Goal: Information Seeking & Learning: Learn about a topic

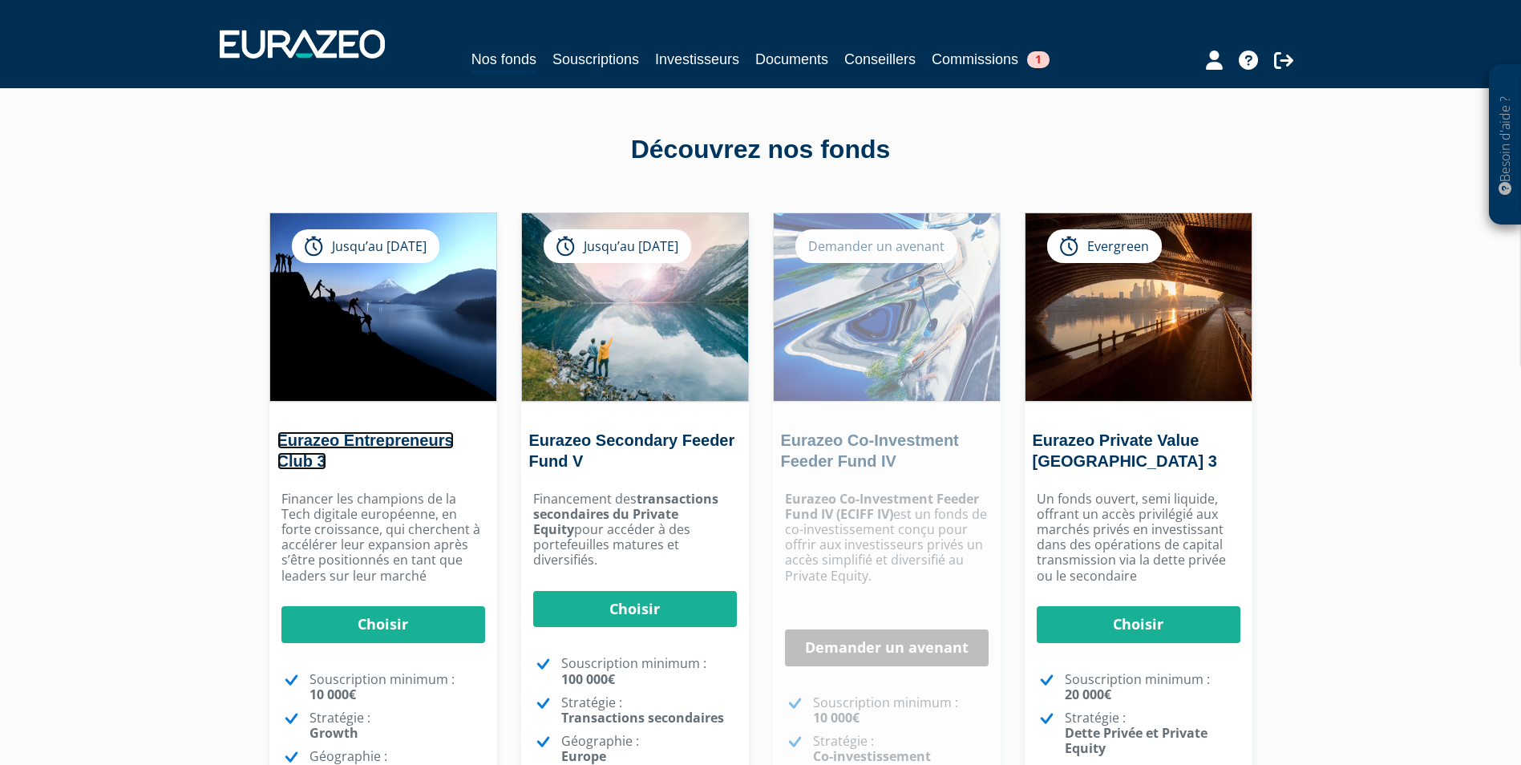
click at [399, 444] on link "Eurazeo Entrepreneurs Club 3" at bounding box center [366, 450] width 176 height 38
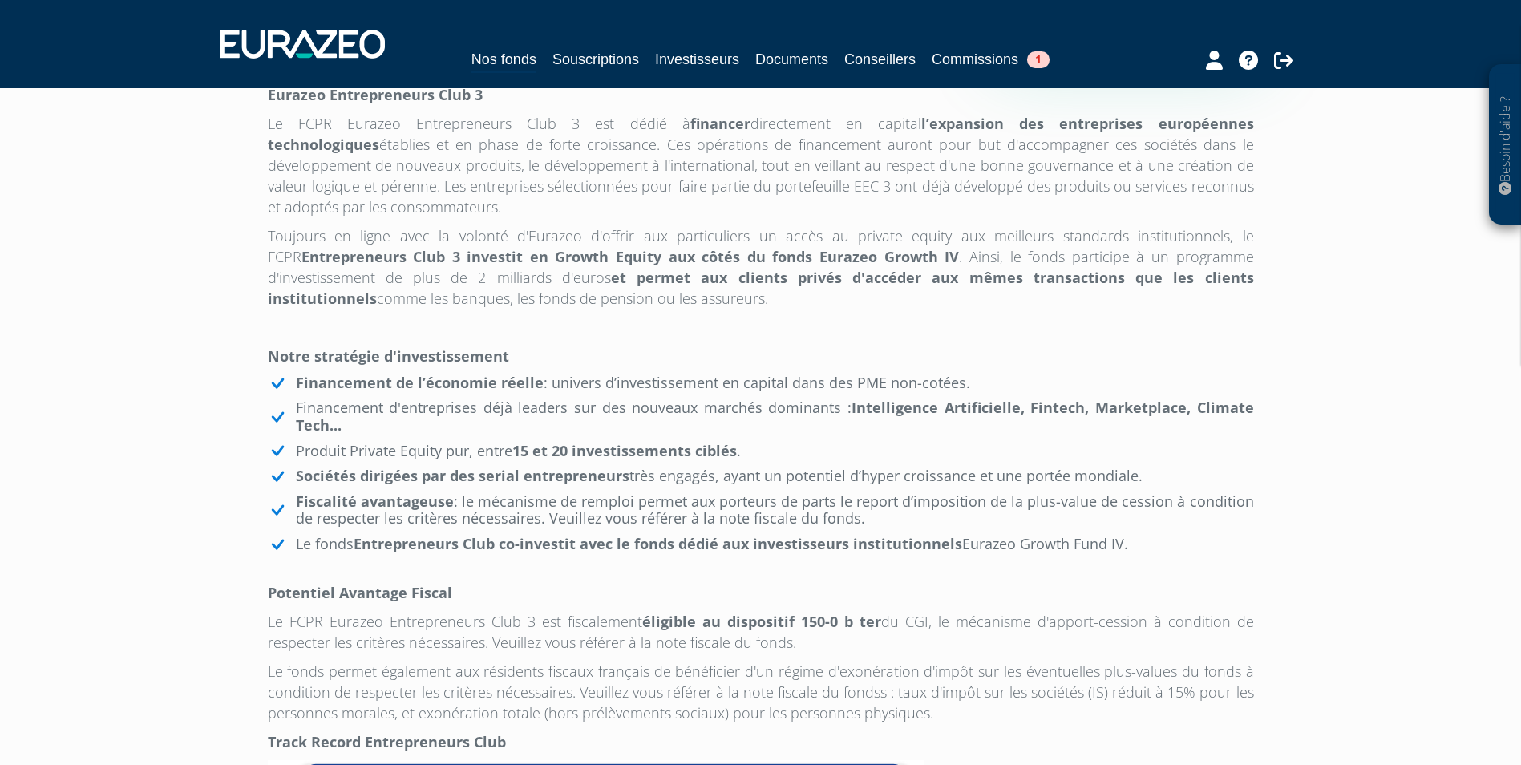
scroll to position [722, 0]
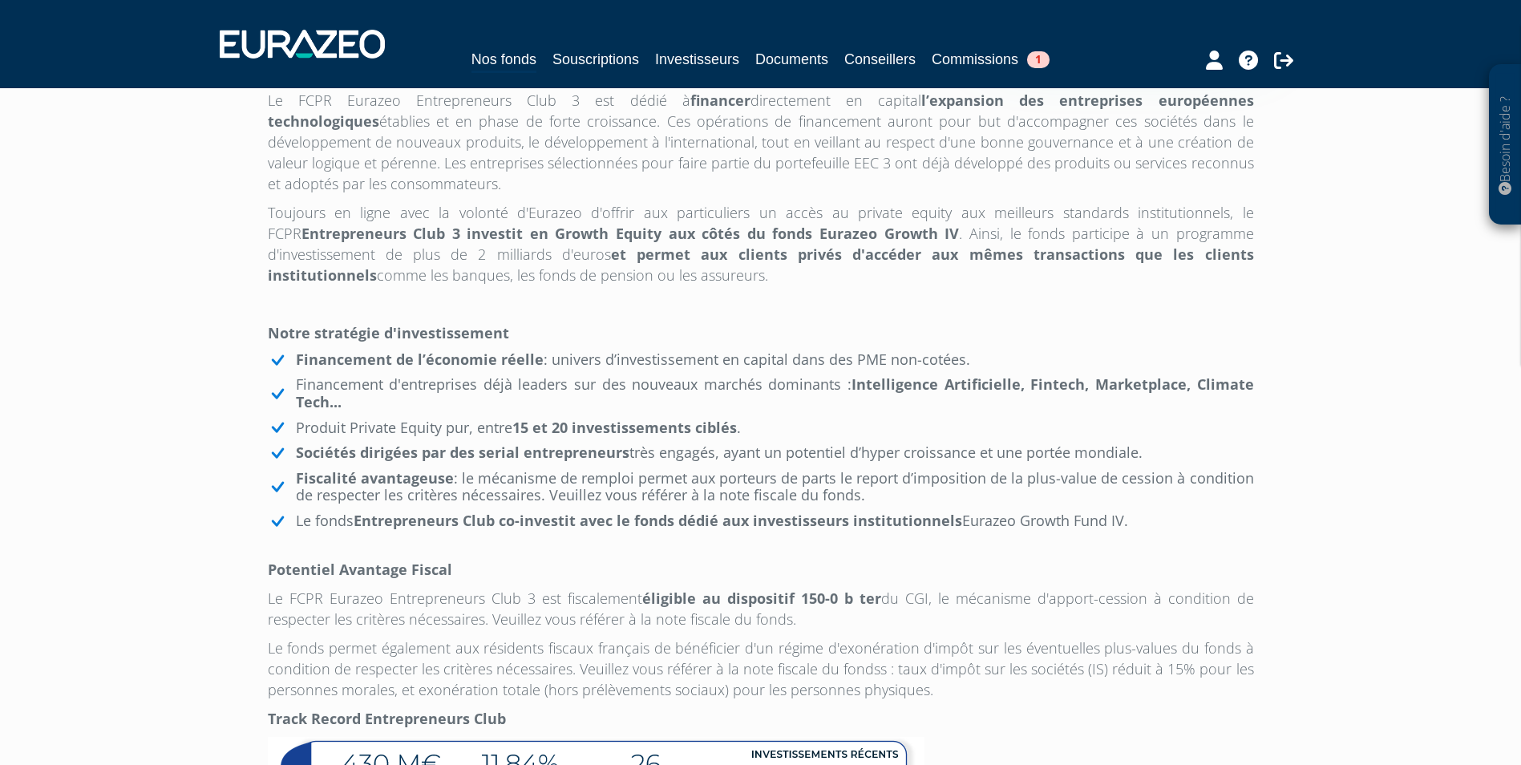
drag, startPoint x: 331, startPoint y: 398, endPoint x: 992, endPoint y: 399, distance: 660.9
click at [992, 369] on li "Financement de l’économie réelle : univers d’investissement en capital dans des…" at bounding box center [761, 360] width 986 height 18
drag, startPoint x: 992, startPoint y: 399, endPoint x: 1006, endPoint y: 445, distance: 48.5
click at [1006, 411] on li "Financement d'entreprises déjà leaders sur des nouveaux marchés dominants : Int…" at bounding box center [761, 393] width 986 height 34
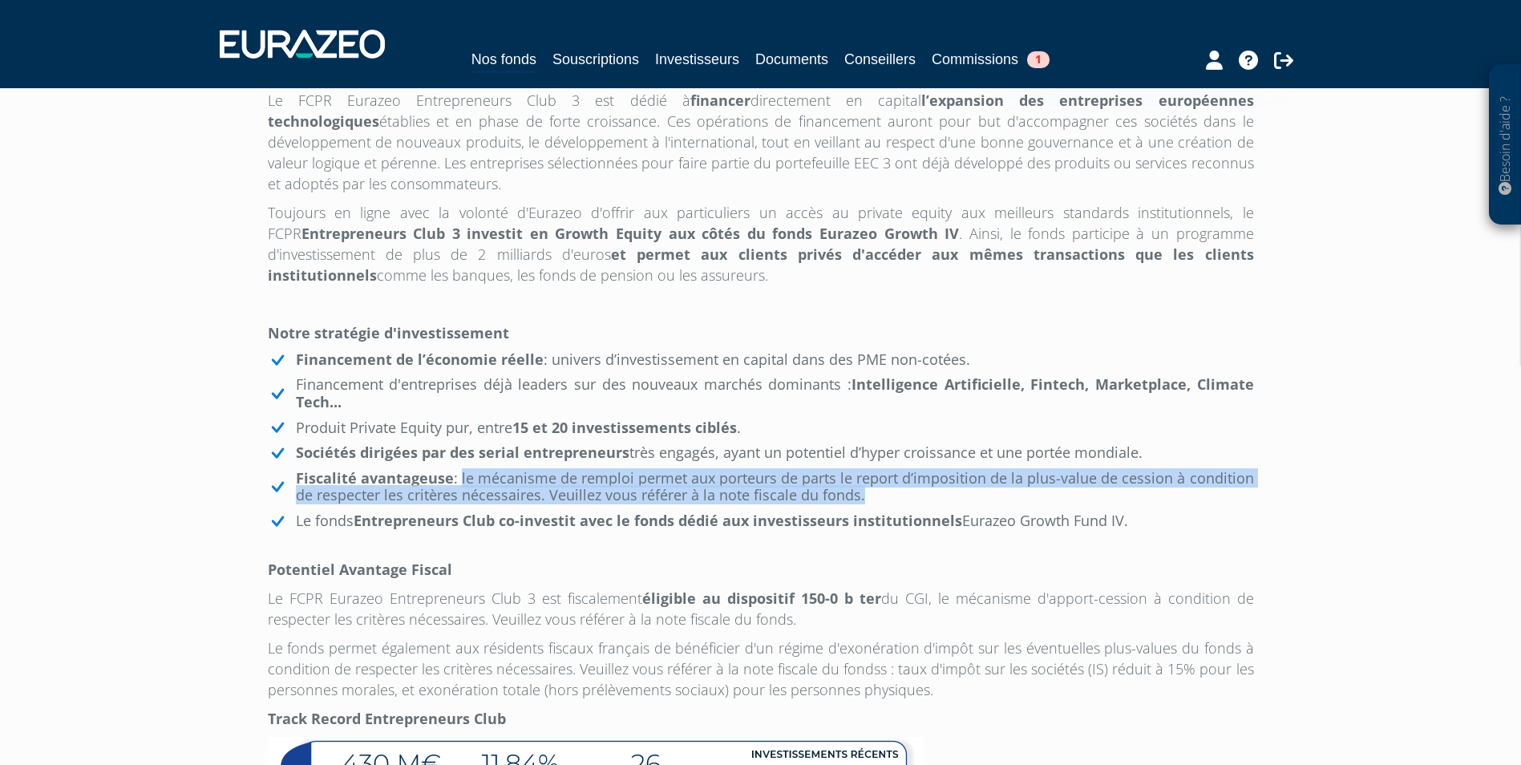
drag, startPoint x: 466, startPoint y: 512, endPoint x: 964, endPoint y: 534, distance: 498.5
click at [964, 504] on li "Fiscalité avantageuse : le mécanisme de remploi permet aux porteurs de parts le…" at bounding box center [761, 487] width 986 height 34
drag, startPoint x: 964, startPoint y: 534, endPoint x: 901, endPoint y: 537, distance: 62.6
click at [901, 504] on li "Fiscalité avantageuse : le mécanisme de remploi permet aux porteurs de parts le…" at bounding box center [761, 487] width 986 height 34
drag, startPoint x: 901, startPoint y: 533, endPoint x: 945, endPoint y: 501, distance: 53.9
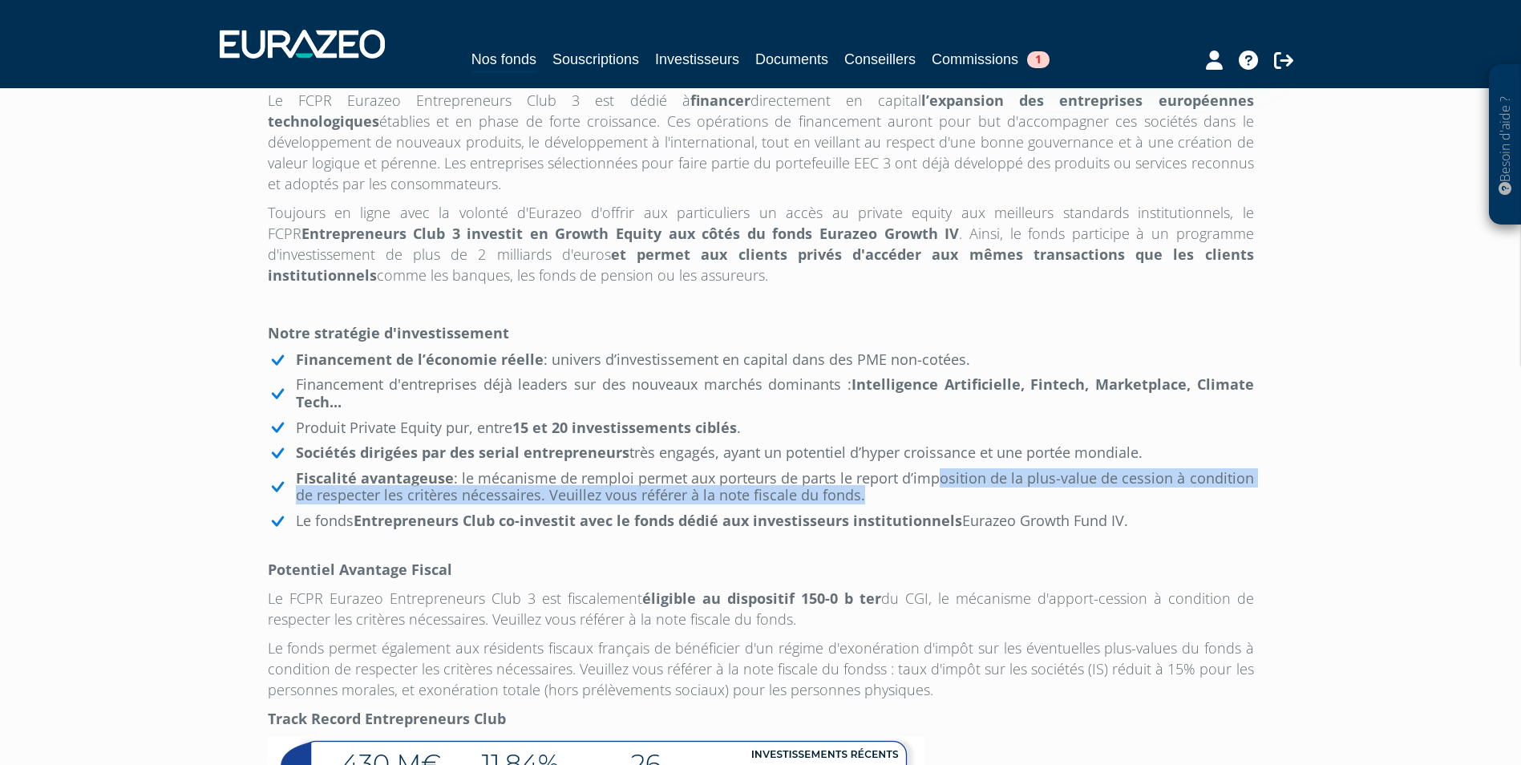
click at [945, 501] on ul "Financement de l’économie réelle : univers d’investissement en capital dans des…" at bounding box center [761, 440] width 986 height 179
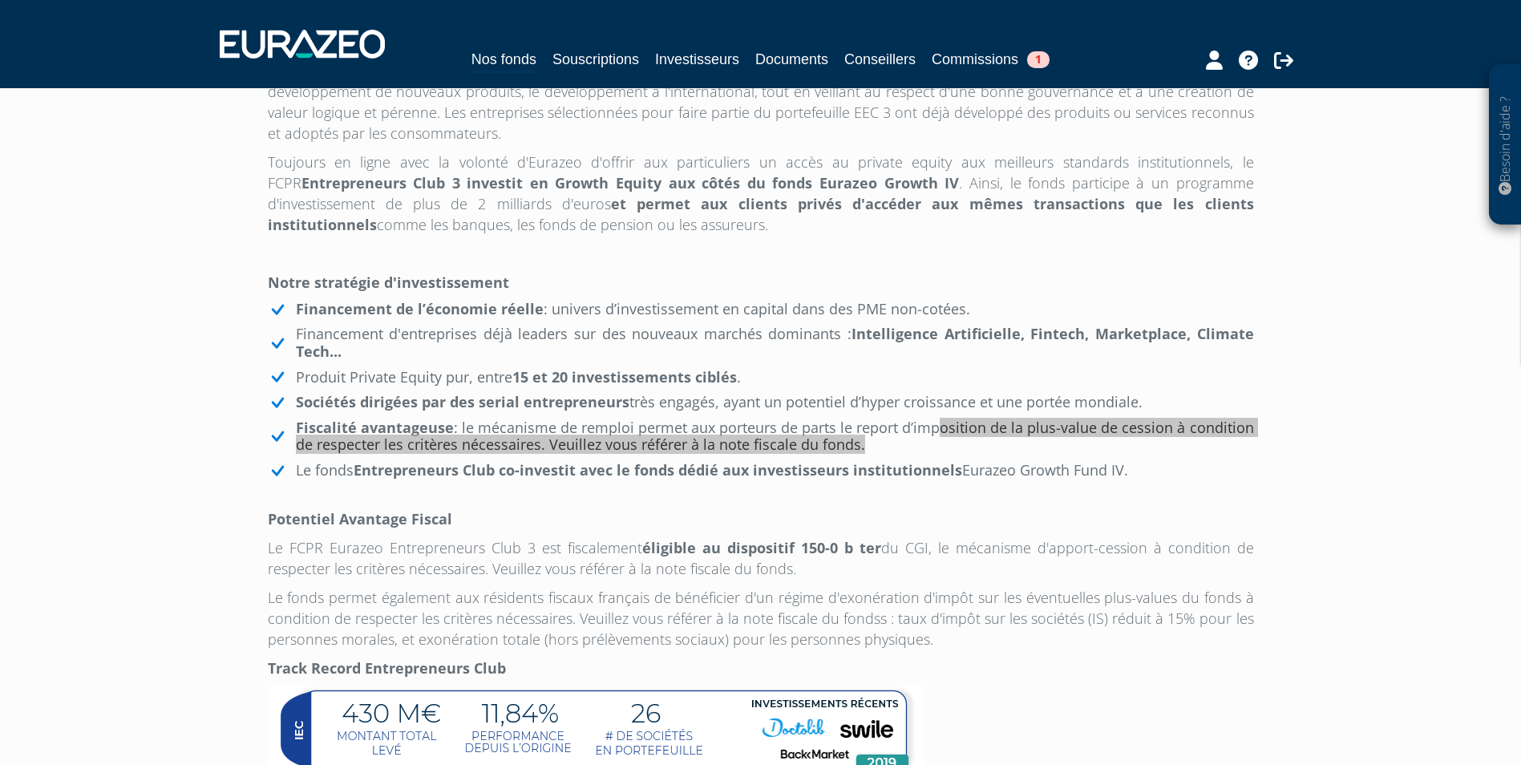
scroll to position [532, 0]
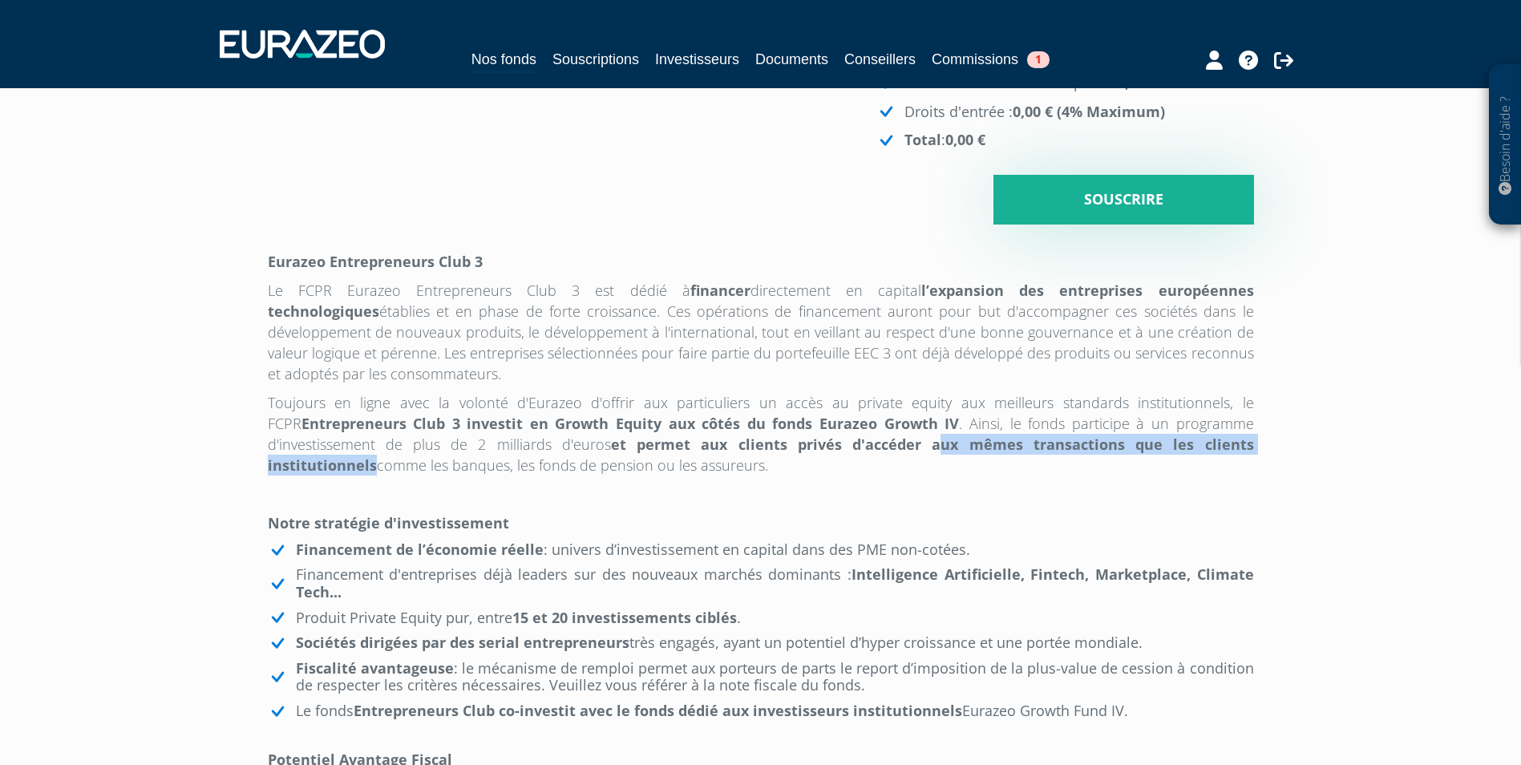
drag, startPoint x: 869, startPoint y: 487, endPoint x: 1300, endPoint y: 491, distance: 430.7
click at [1300, 491] on div "Besoin d'aide ? × J'ai besoin d'aide Si vous avez une question à propos du fonc…" at bounding box center [760, 441] width 1521 height 1946
drag, startPoint x: 1300, startPoint y: 491, endPoint x: 1250, endPoint y: 493, distance: 50.6
click at [1250, 476] on p "Toujours en ligne avec la volonté d'Eurazeo d'offrir aux particuliers un accès …" at bounding box center [761, 433] width 986 height 83
drag, startPoint x: 626, startPoint y: 484, endPoint x: 1305, endPoint y: 480, distance: 679.3
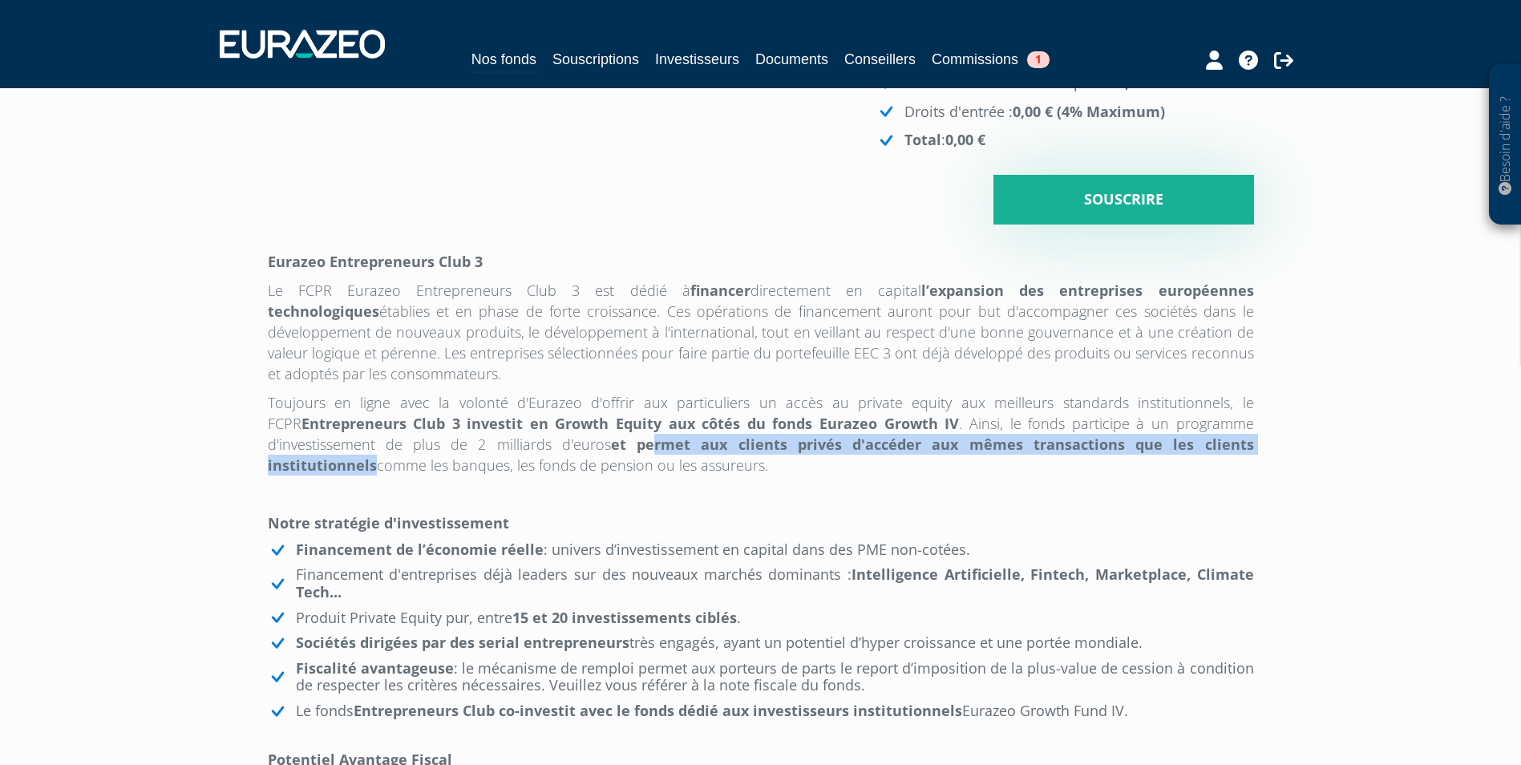
click at [1305, 480] on div "Besoin d'aide ? × J'ai besoin d'aide Si vous avez une question à propos du fonc…" at bounding box center [760, 441] width 1521 height 1946
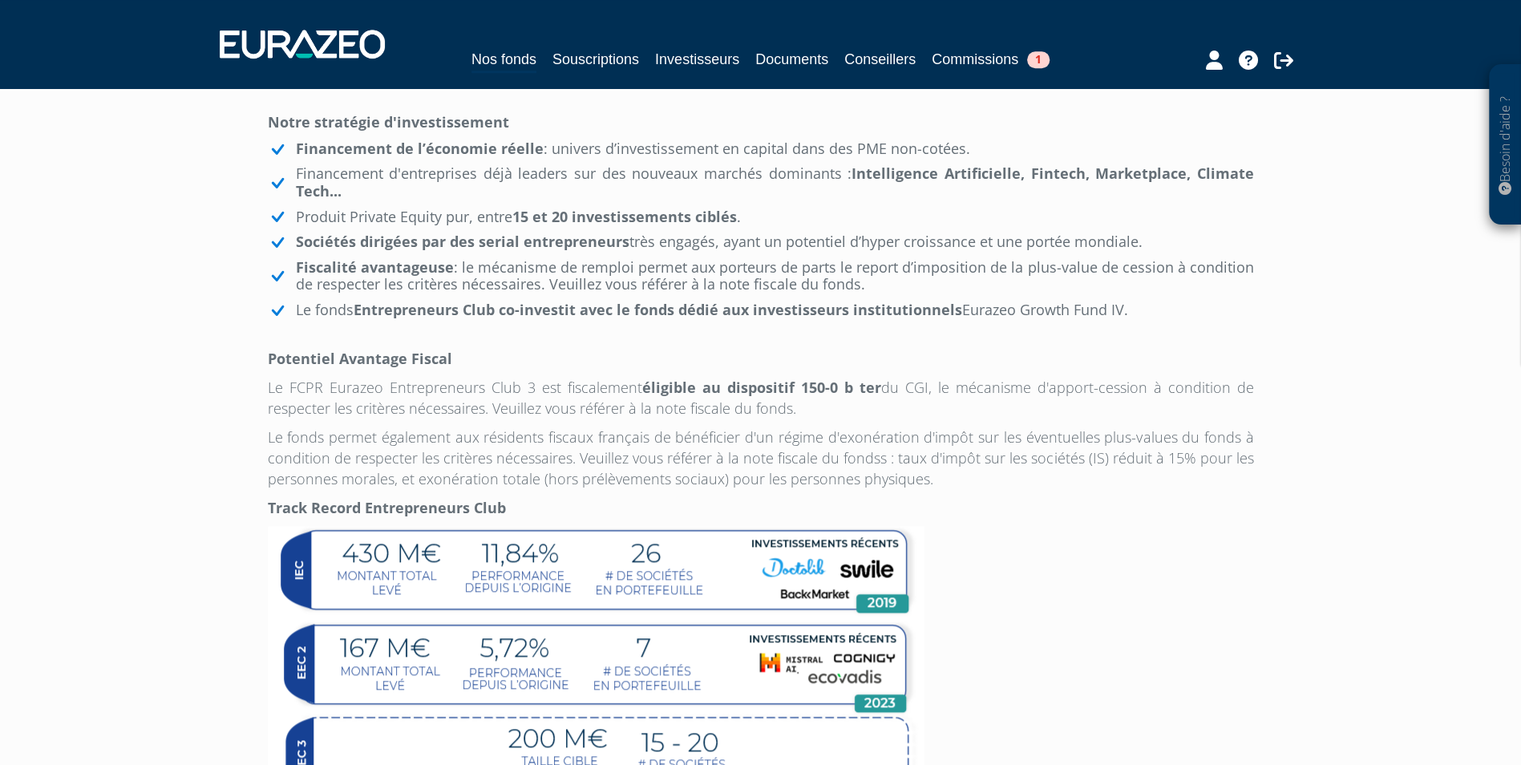
scroll to position [933, 0]
